Goal: Contribute content

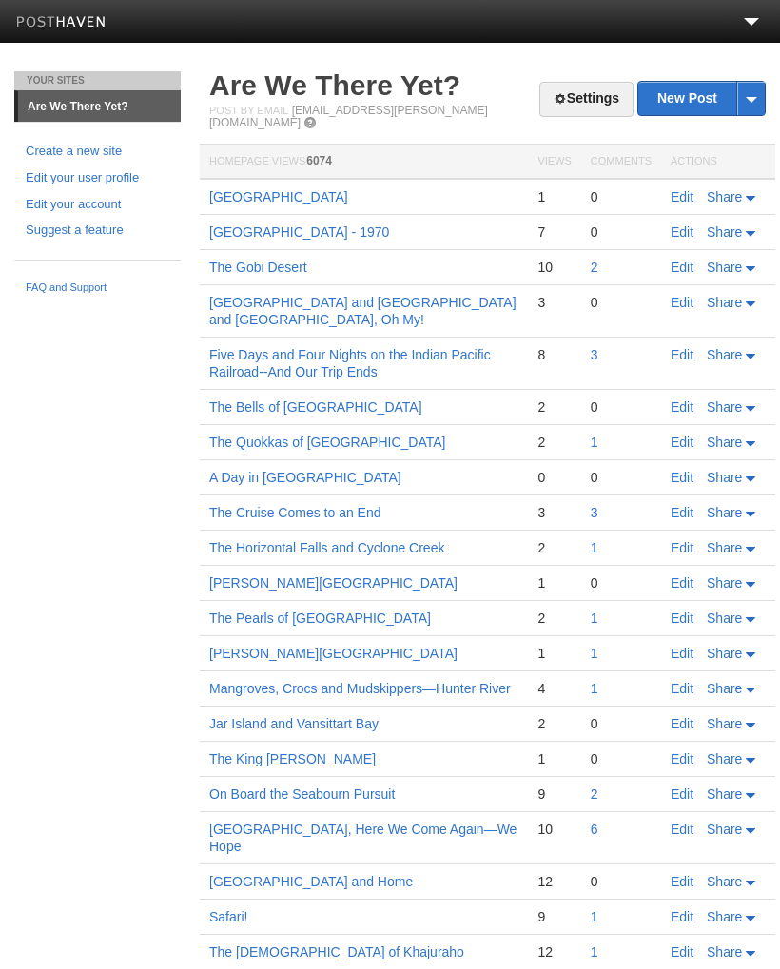
click at [692, 104] on link "New Post" at bounding box center [701, 98] width 127 height 33
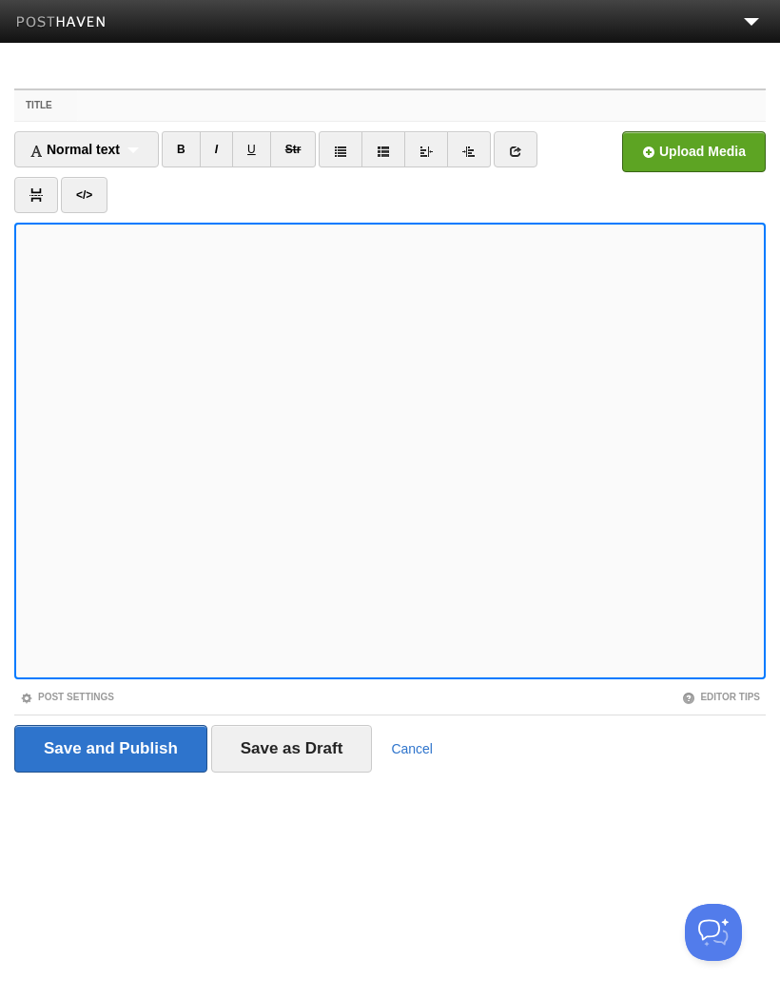
click at [112, 111] on input "Title" at bounding box center [421, 105] width 689 height 30
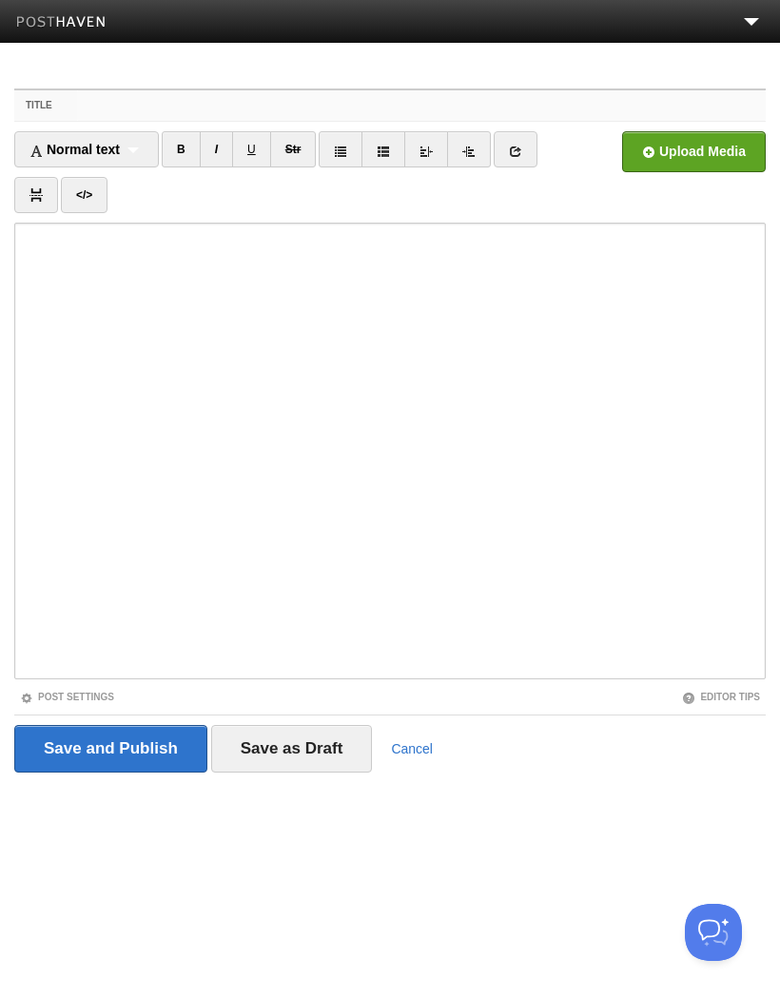
click at [147, 110] on input "Title" at bounding box center [421, 105] width 689 height 30
paste input "On Board the [PERSON_NAME]"
type input "On Board the [PERSON_NAME]"
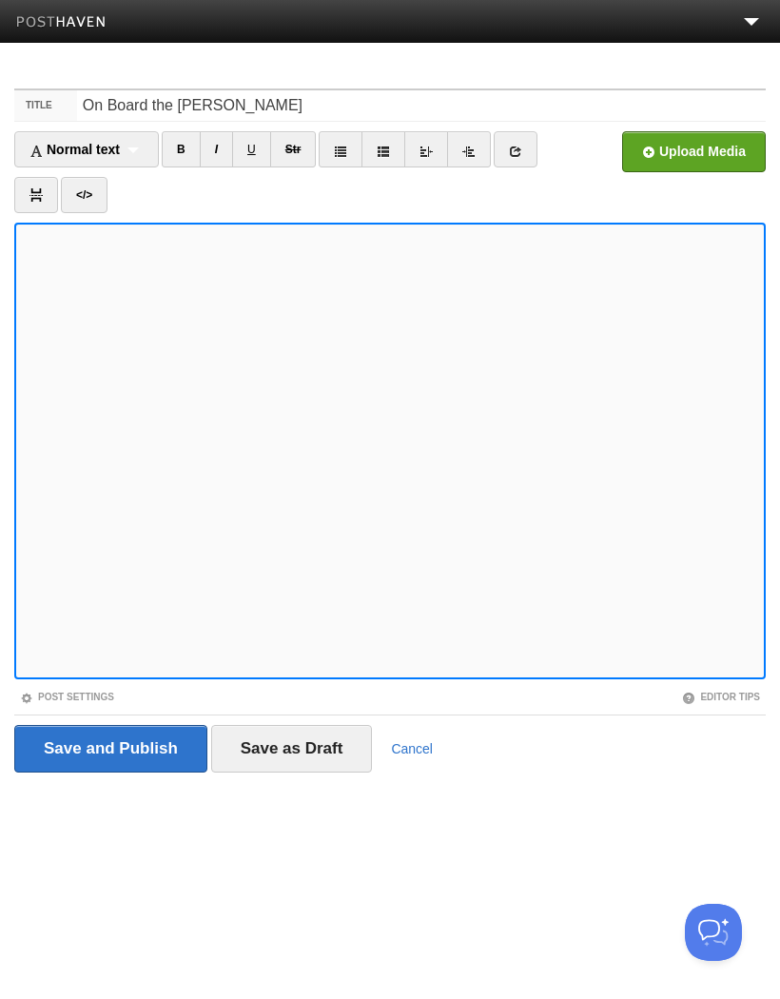
click at [221, 152] on link "I" at bounding box center [216, 149] width 33 height 36
click at [223, 146] on link "I" at bounding box center [216, 149] width 33 height 36
click at [215, 162] on link "I" at bounding box center [216, 149] width 33 height 36
click at [227, 148] on link "I" at bounding box center [216, 149] width 33 height 36
click at [225, 142] on link "I" at bounding box center [216, 149] width 33 height 36
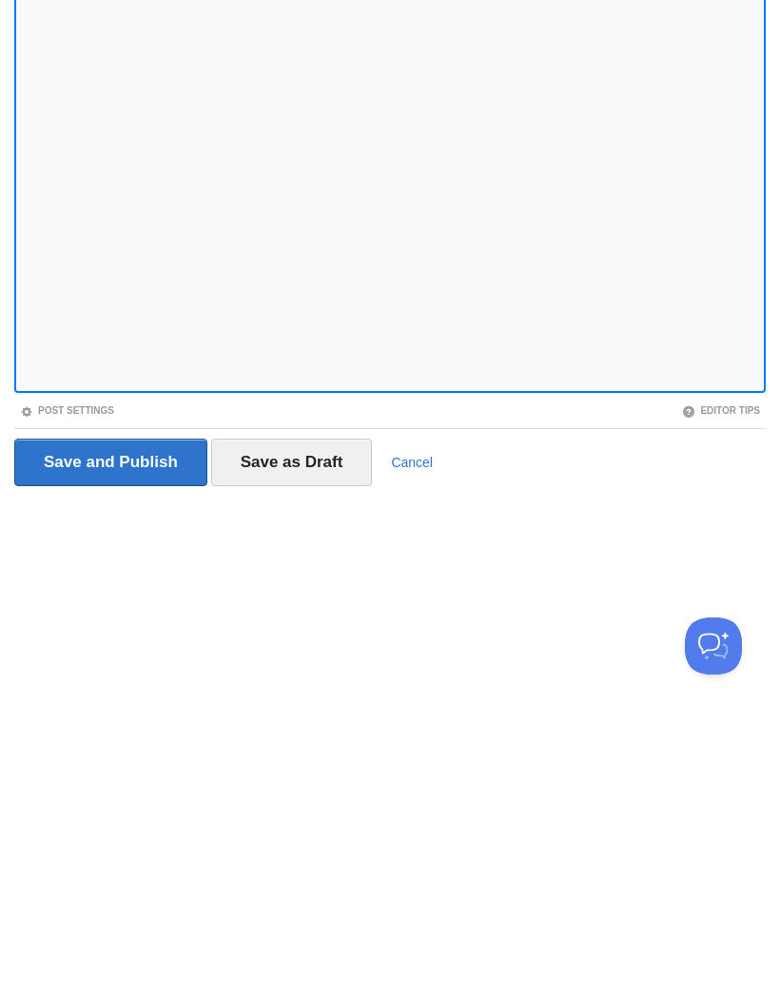
scroll to position [1, 0]
click at [299, 725] on input "Save as Draft" at bounding box center [292, 749] width 162 height 48
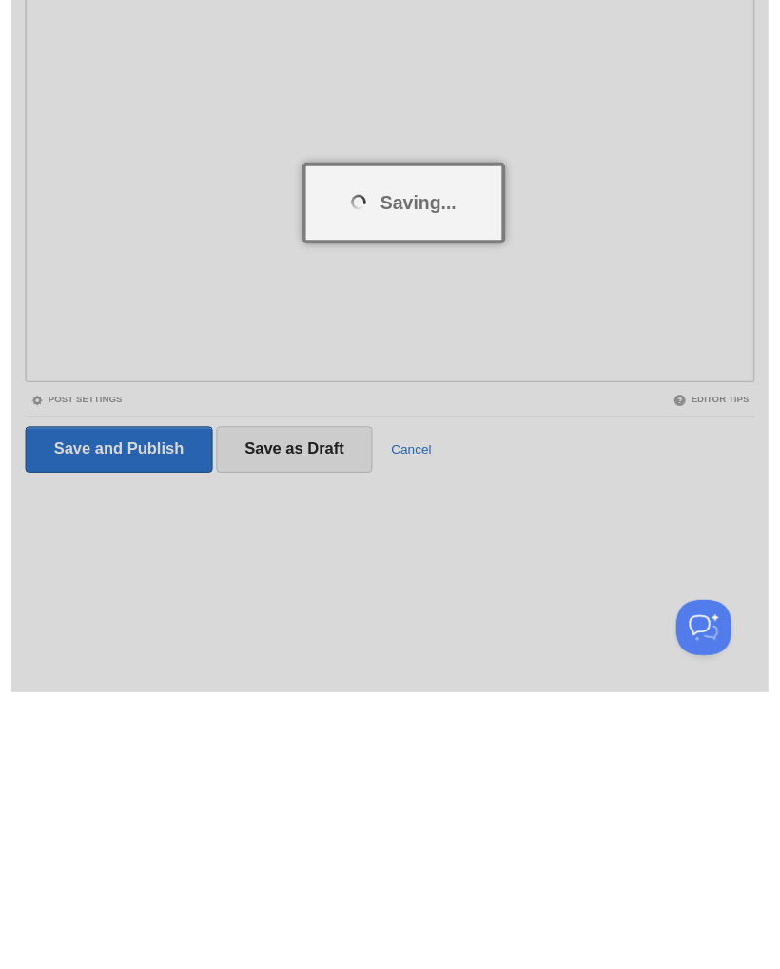
scroll to position [0, 0]
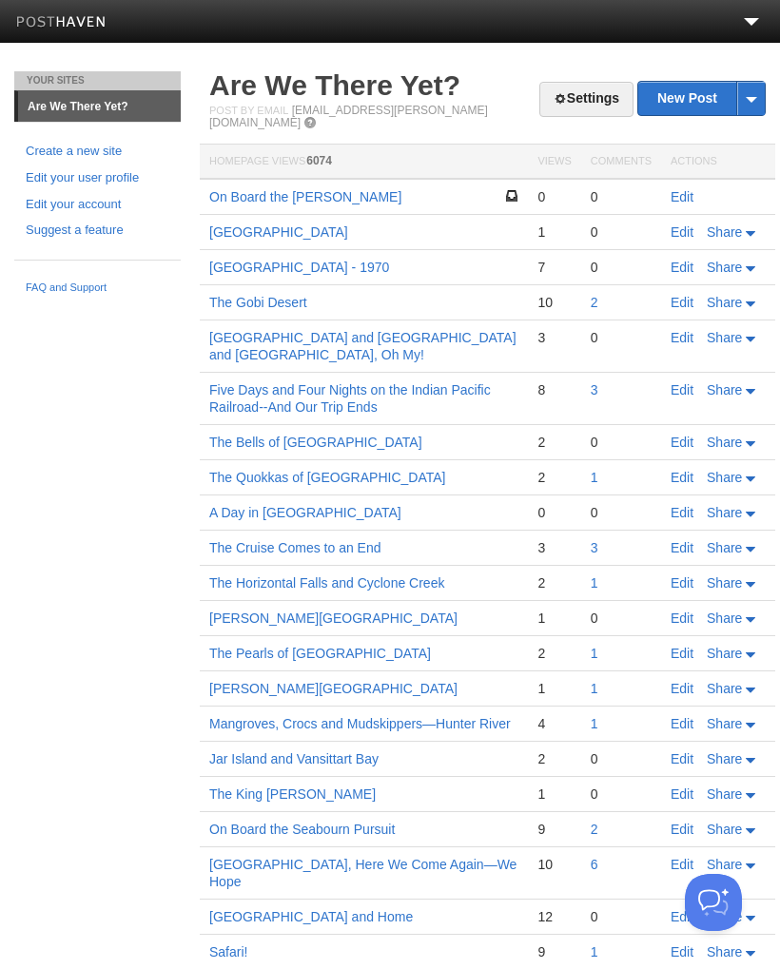
click at [685, 191] on link "Edit" at bounding box center [682, 196] width 23 height 15
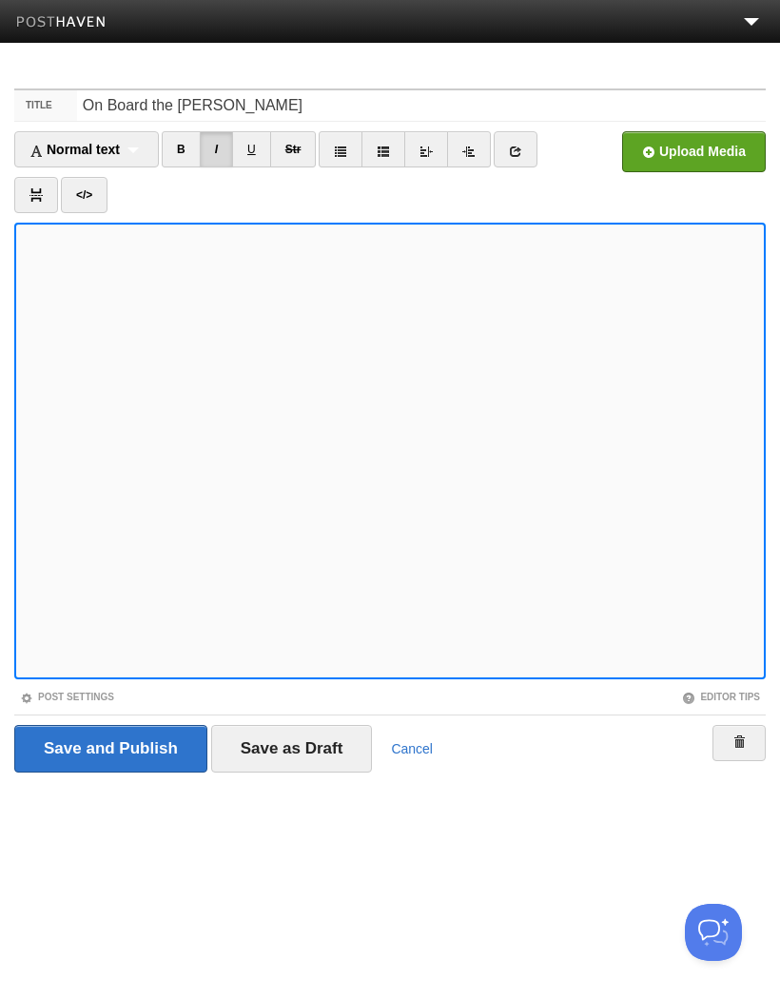
click at [705, 153] on input "file" at bounding box center [120, 156] width 1440 height 97
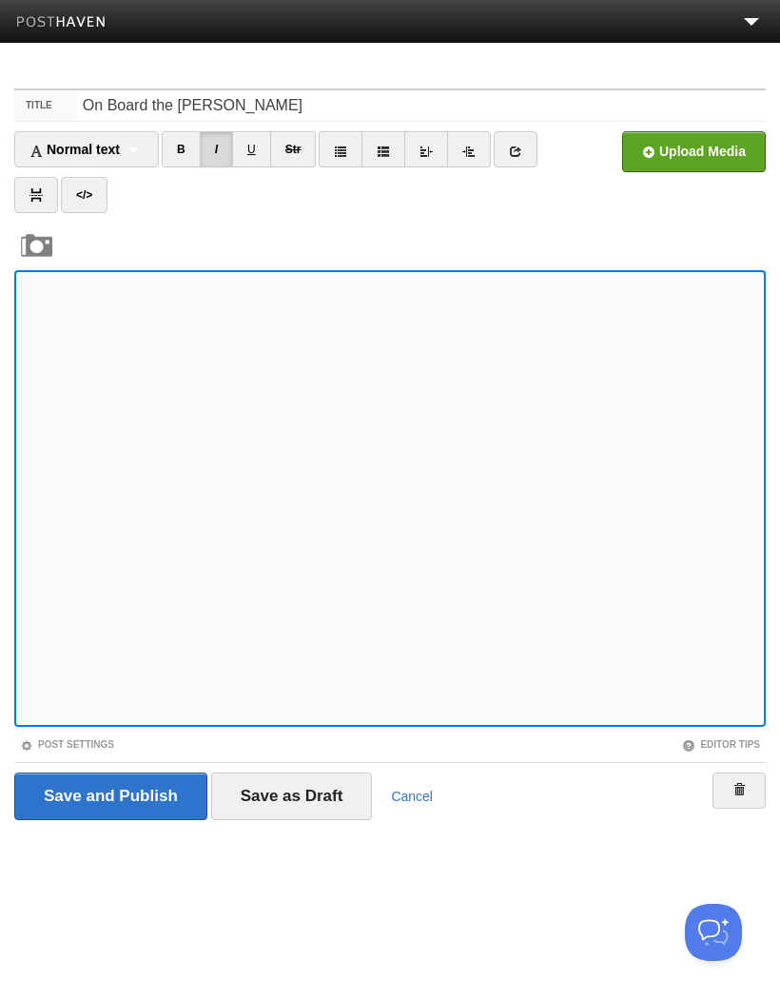
click at [706, 155] on input "file" at bounding box center [120, 156] width 1440 height 97
click at [699, 163] on input "file" at bounding box center [120, 156] width 1440 height 97
click at [704, 154] on input "file" at bounding box center [120, 156] width 1440 height 97
click at [713, 156] on input "file" at bounding box center [120, 156] width 1440 height 97
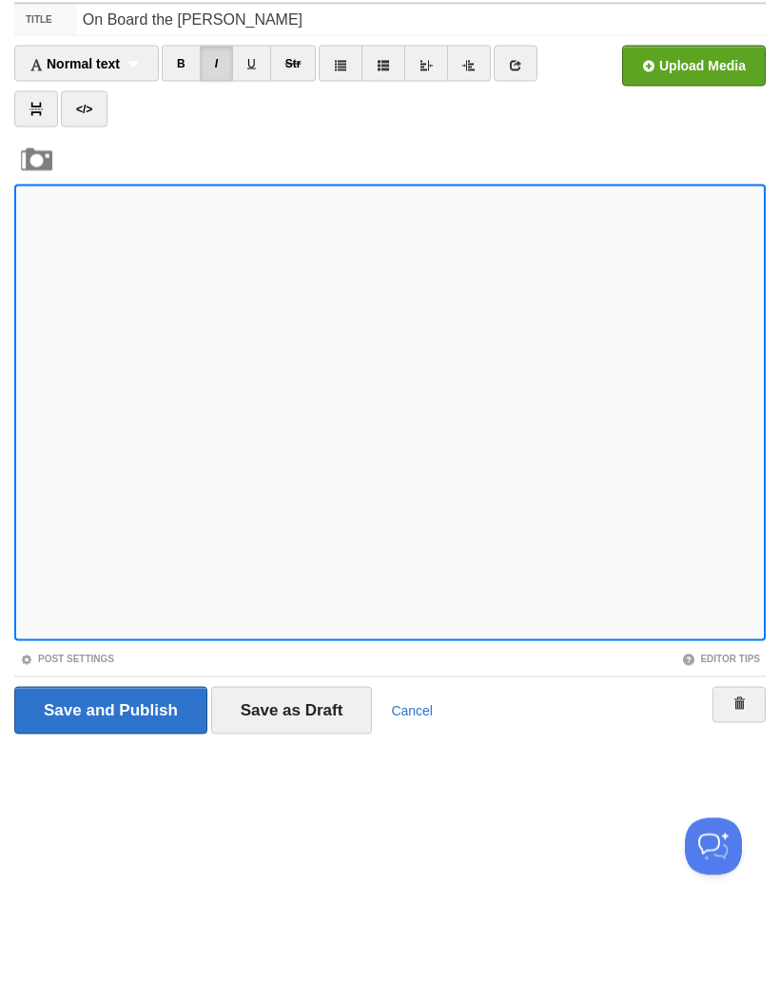
click at [701, 108] on input "file" at bounding box center [120, 156] width 1440 height 97
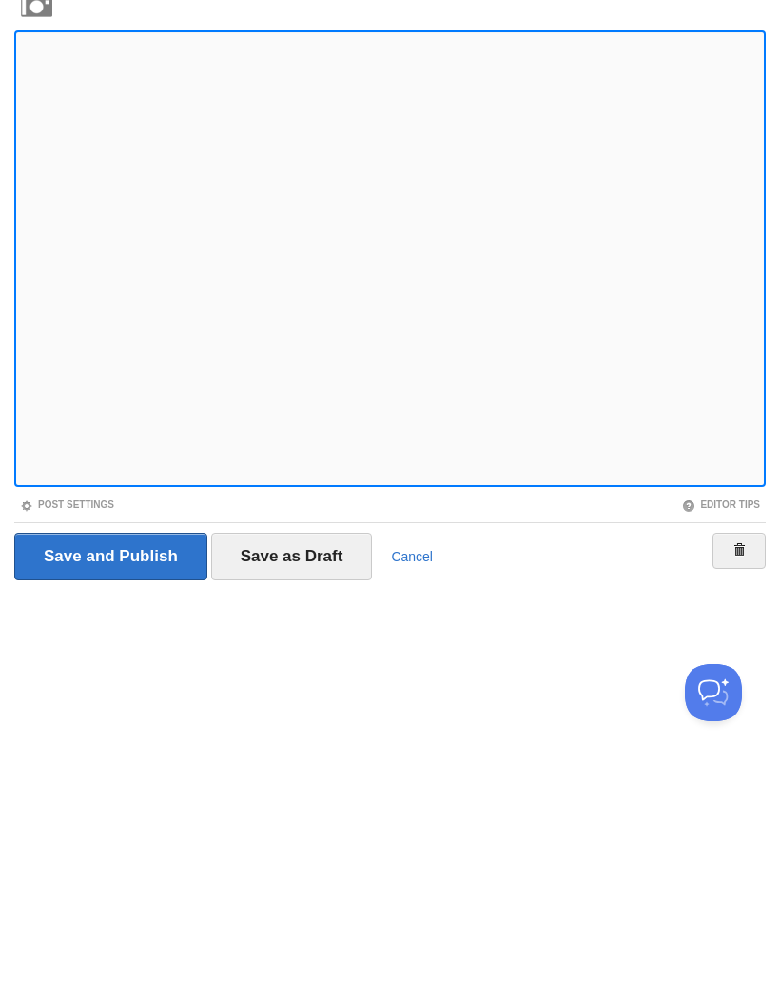
click at [321, 772] on input "Save as Draft" at bounding box center [292, 796] width 162 height 48
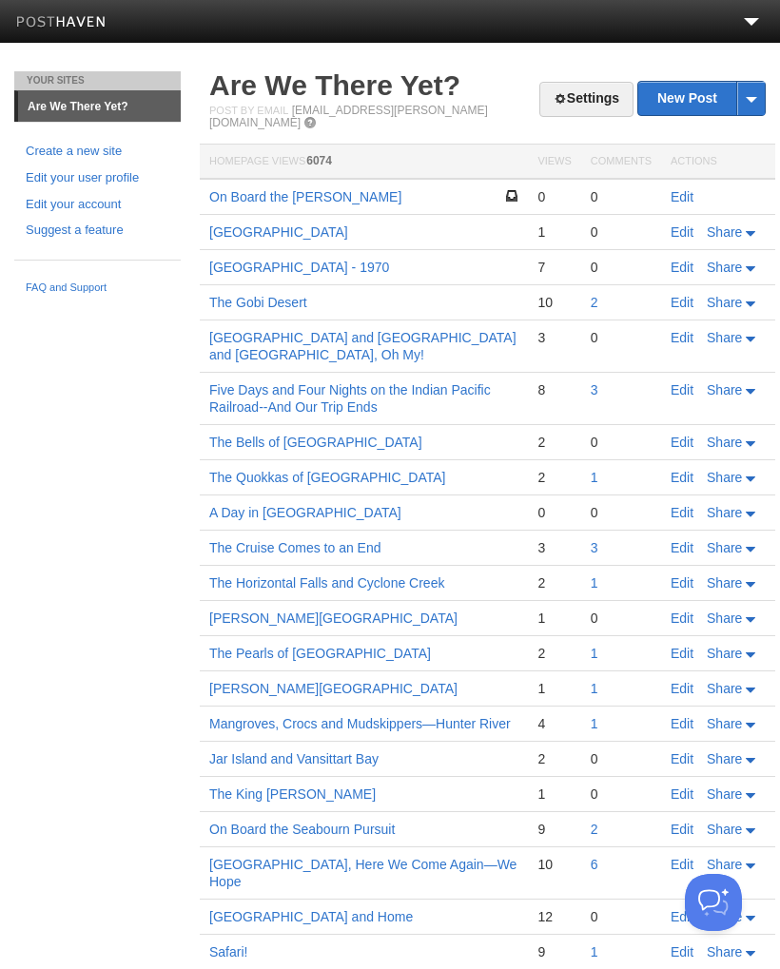
click at [341, 189] on link "On Board the [PERSON_NAME]" at bounding box center [305, 196] width 192 height 15
click at [354, 189] on link "On Board the [PERSON_NAME]" at bounding box center [305, 196] width 192 height 15
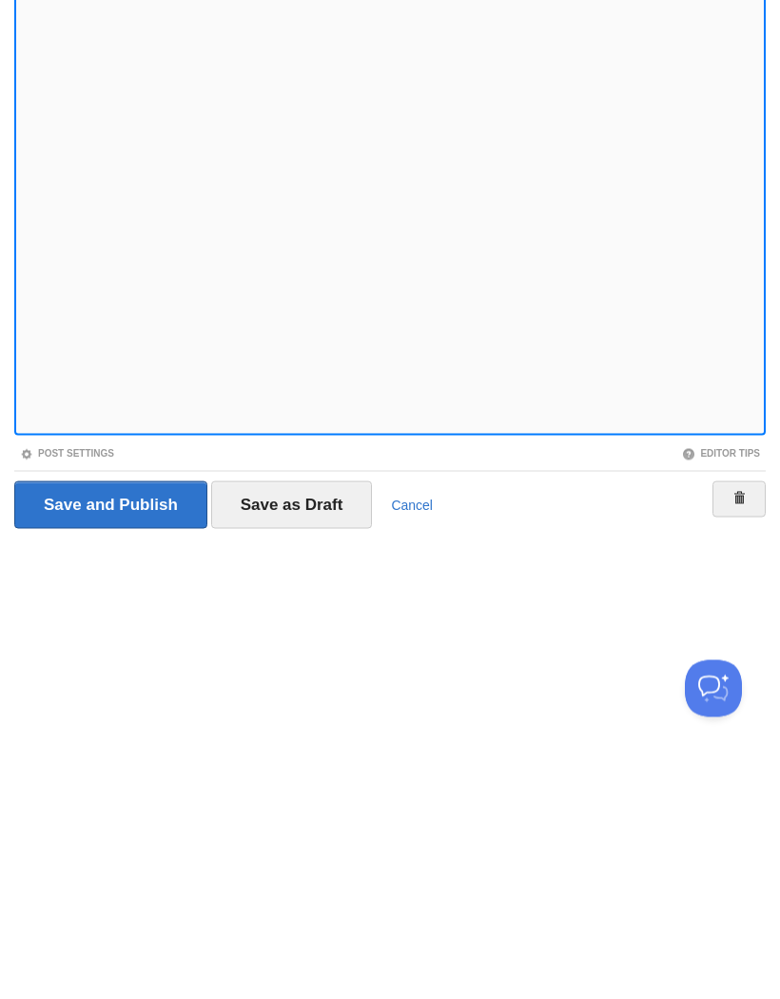
click at [145, 725] on input "Save and Publish" at bounding box center [110, 749] width 193 height 48
